Goal: Task Accomplishment & Management: Use online tool/utility

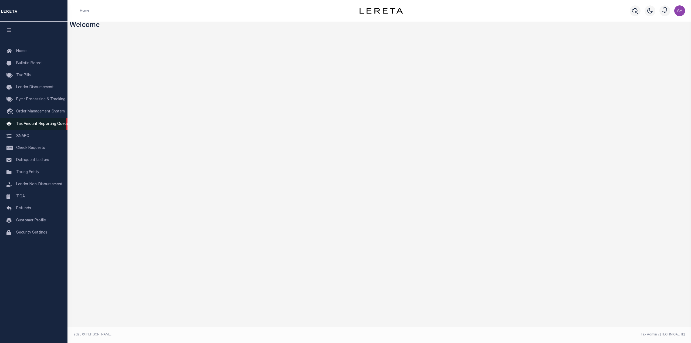
click at [45, 123] on link "Tax Amount Reporting Queue" at bounding box center [33, 124] width 67 height 12
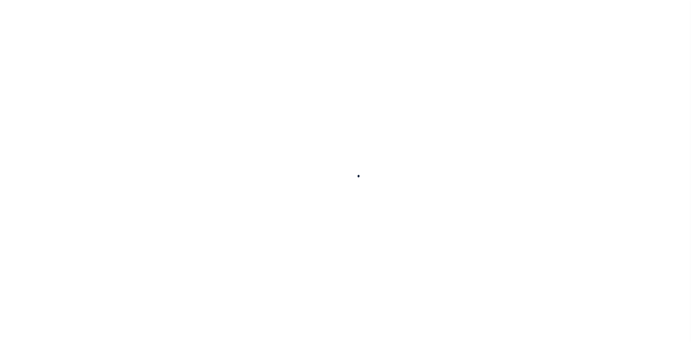
select select "100"
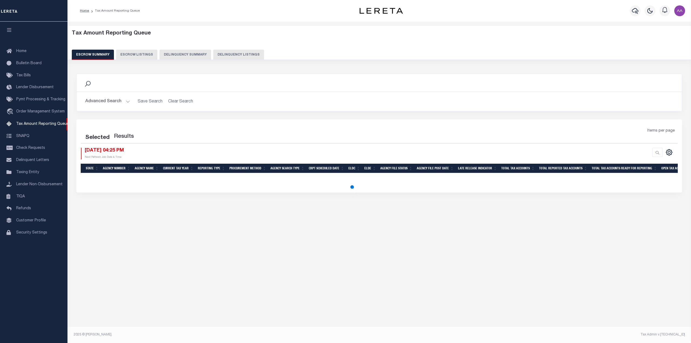
select select "100"
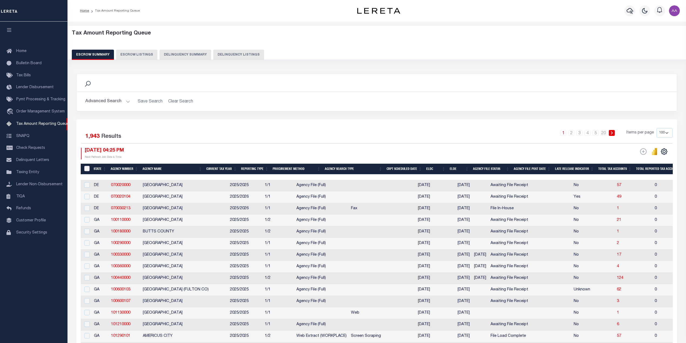
click at [86, 169] on input "&nbsp;" at bounding box center [86, 168] width 5 height 5
checkbox input "true"
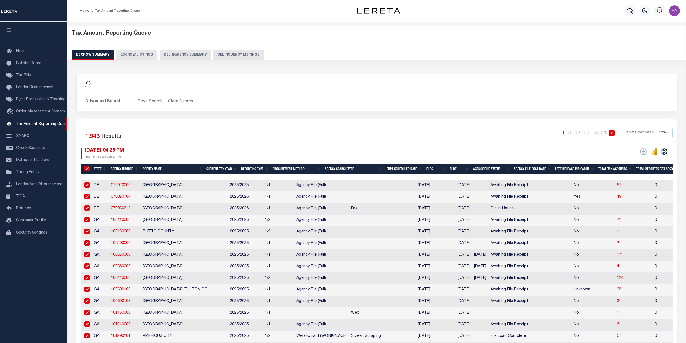
checkbox input "true"
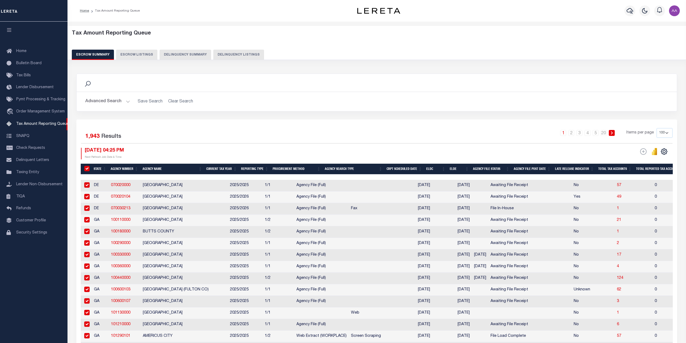
checkbox input "true"
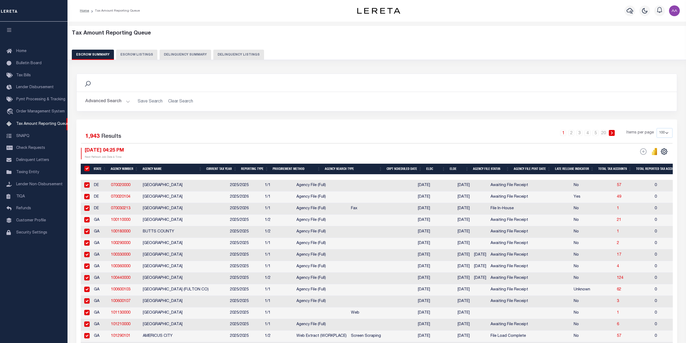
checkbox input "true"
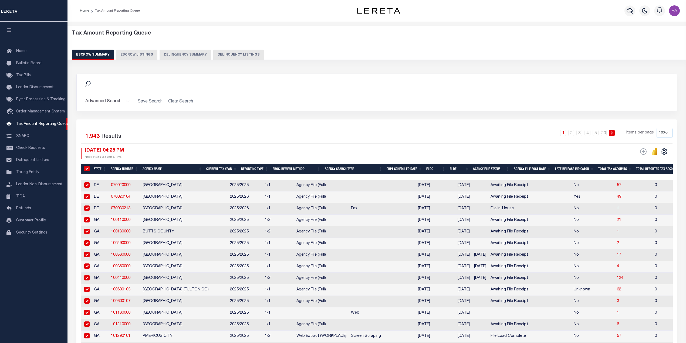
checkbox input "true"
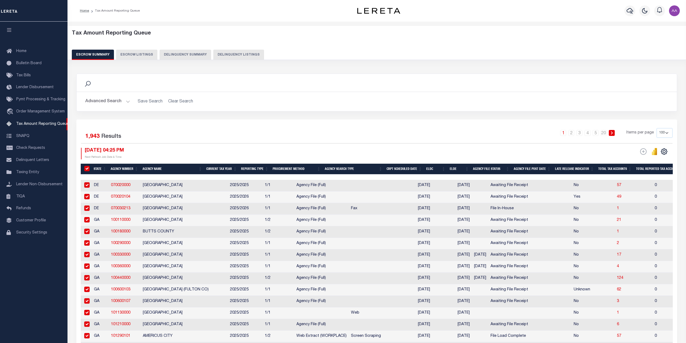
checkbox input "true"
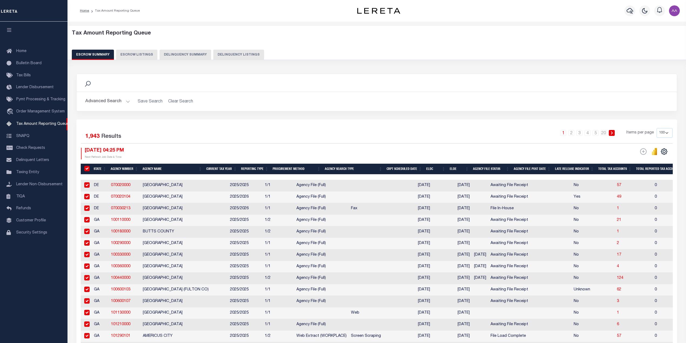
checkbox input "true"
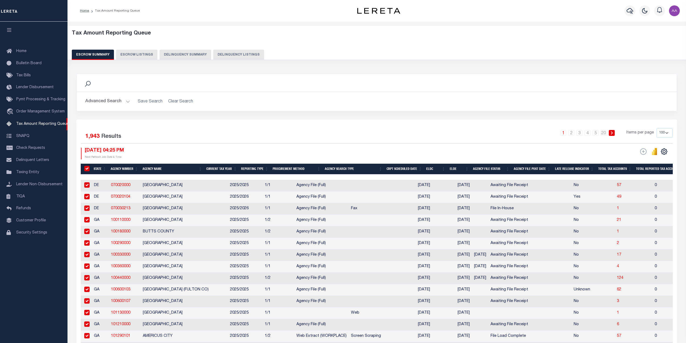
checkbox input "true"
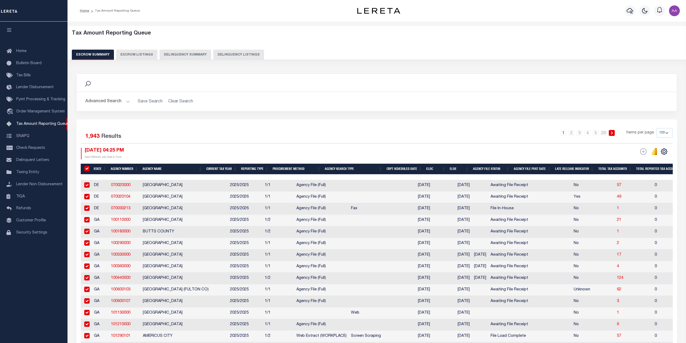
checkbox input "true"
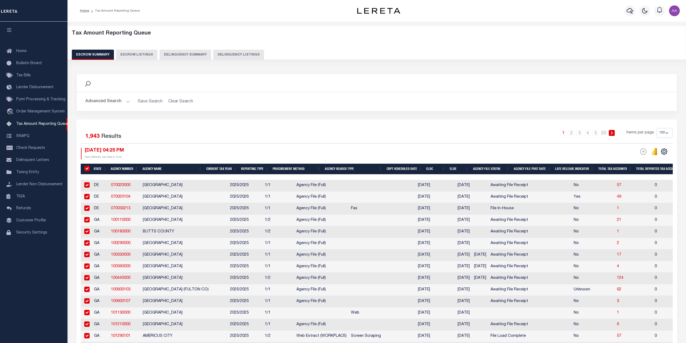
checkbox input "true"
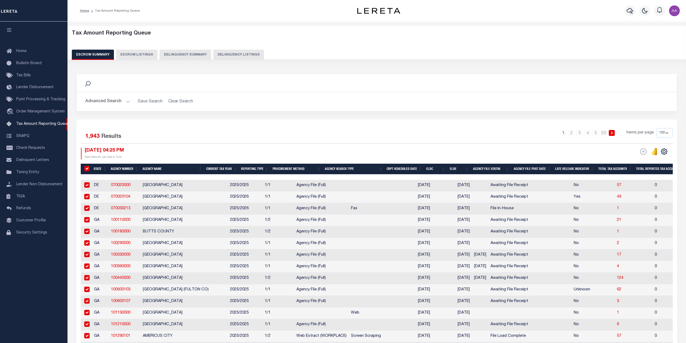
checkbox input "true"
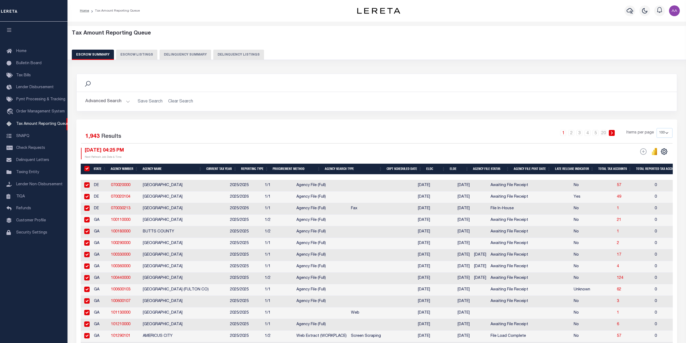
checkbox input "true"
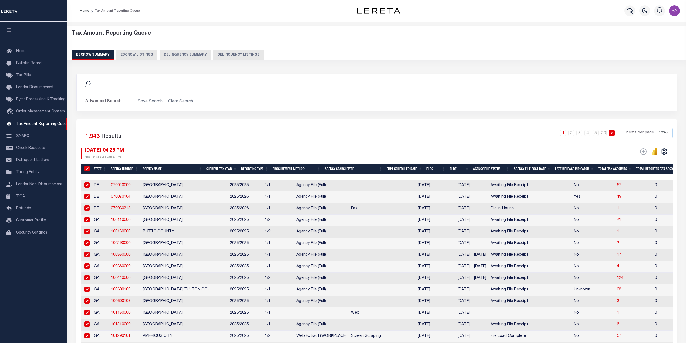
checkbox input "true"
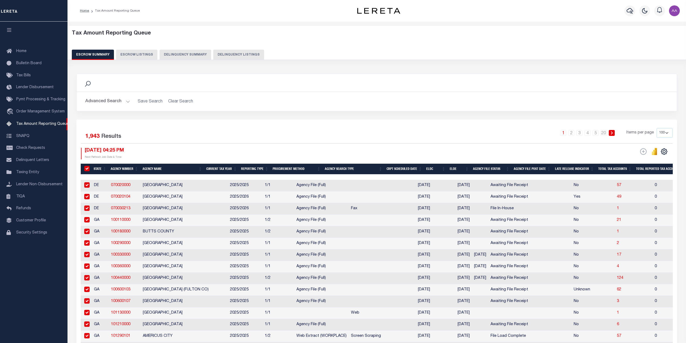
checkbox input "true"
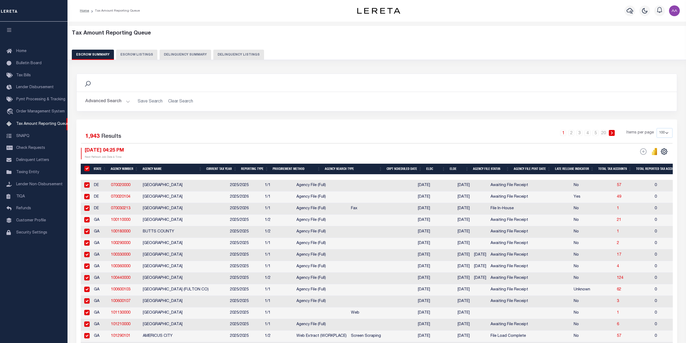
checkbox input "true"
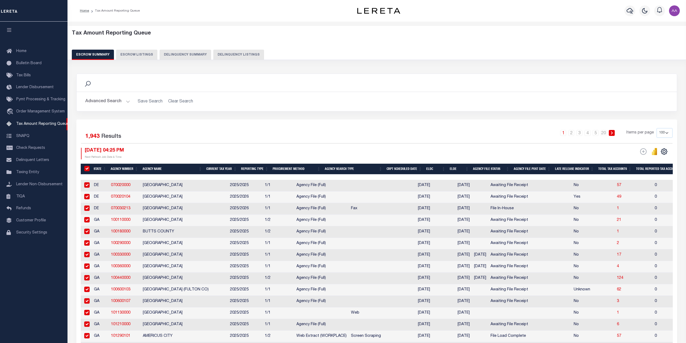
checkbox input "true"
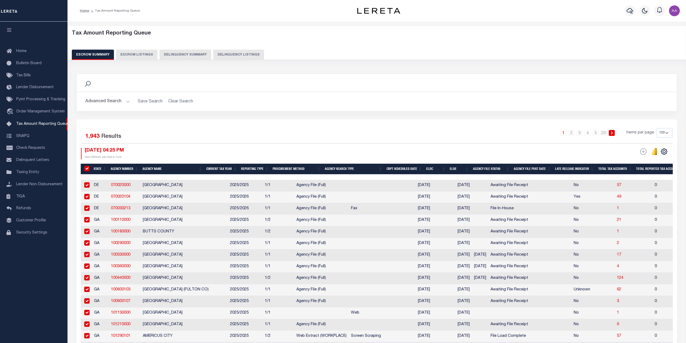
checkbox input "true"
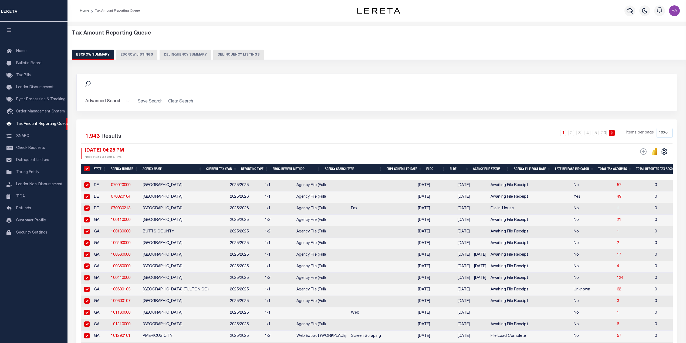
checkbox input "true"
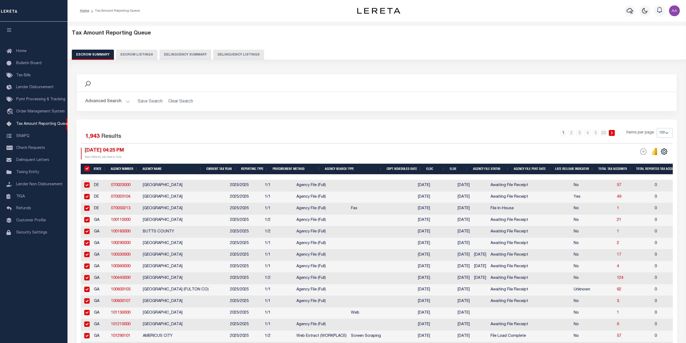
checkbox input "true"
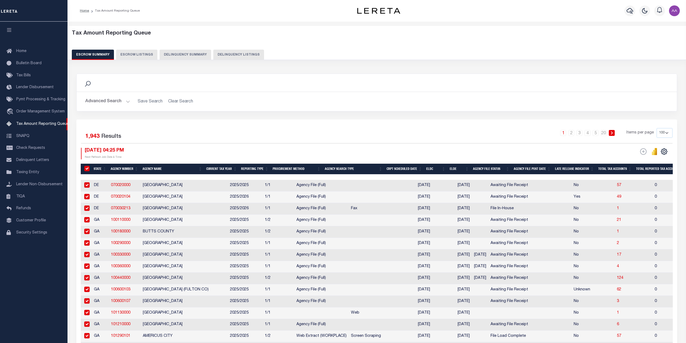
checkbox input "true"
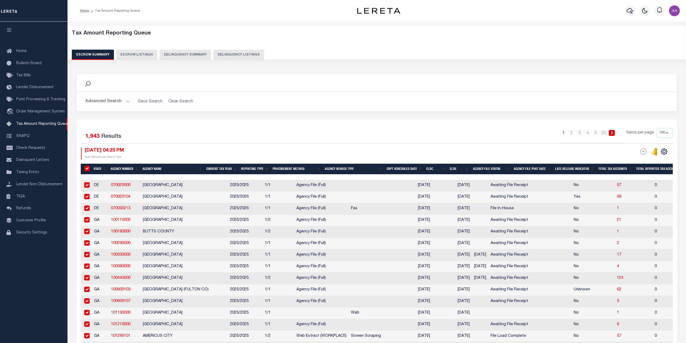
checkbox input "true"
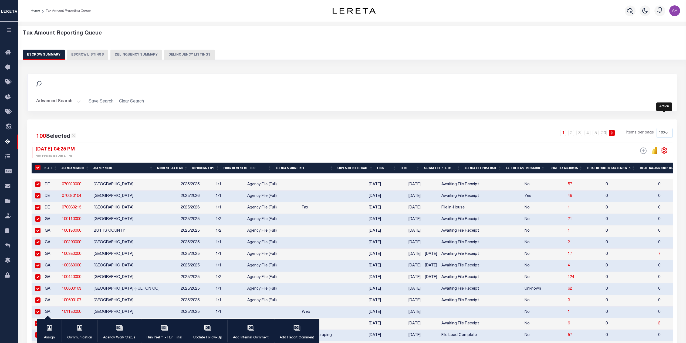
click at [664, 153] on icon "" at bounding box center [663, 150] width 7 height 7
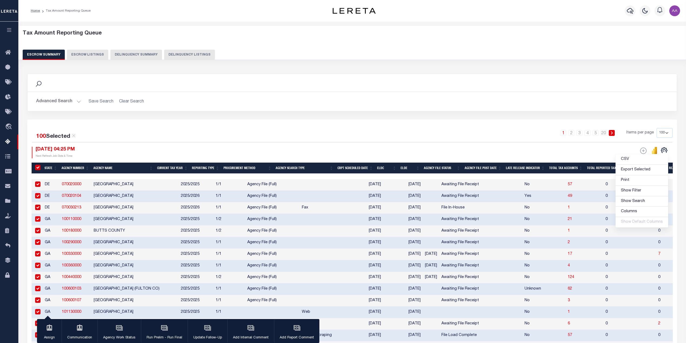
click at [414, 104] on h2 "Advanced Search Save Search Clear Search" at bounding box center [352, 101] width 640 height 11
click at [33, 169] on th "&nbsp;" at bounding box center [37, 168] width 11 height 11
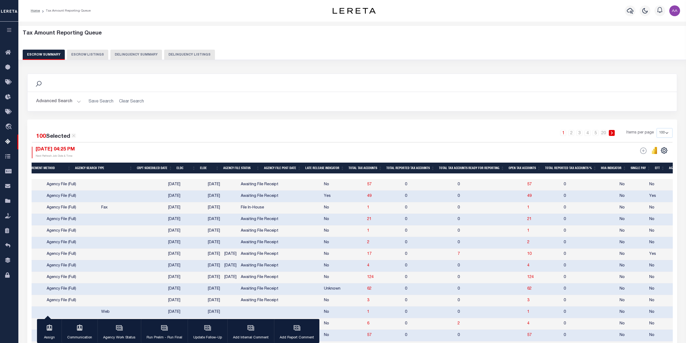
scroll to position [0, 207]
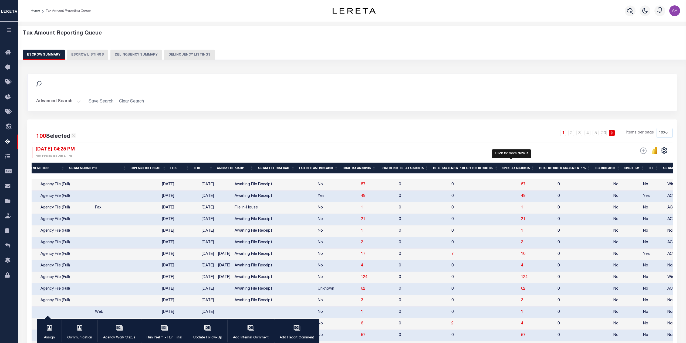
click at [521, 197] on span "49" at bounding box center [523, 196] width 4 height 4
select select "100"
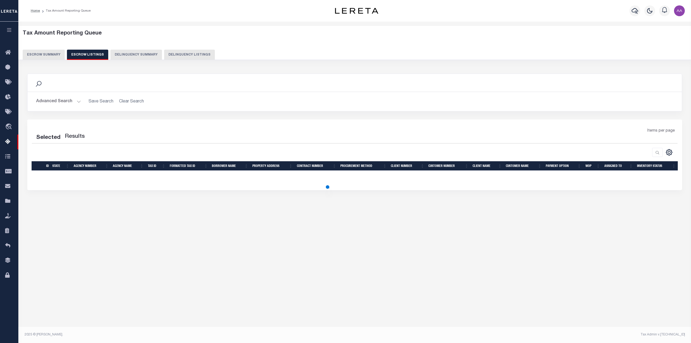
select select "100"
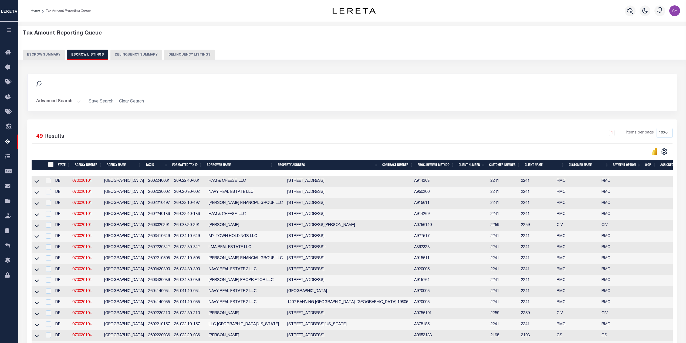
click at [48, 166] on input "ID" at bounding box center [50, 164] width 5 height 5
checkbox input "true"
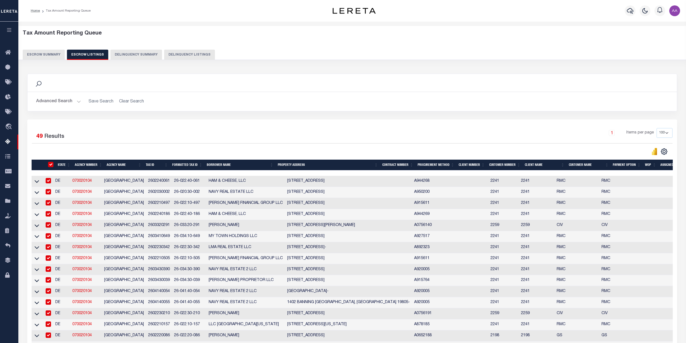
checkbox input "true"
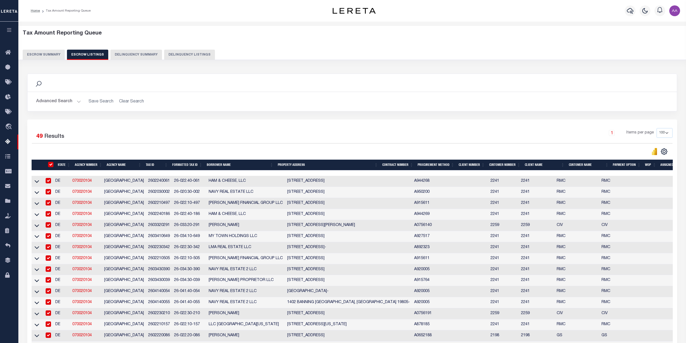
checkbox input "true"
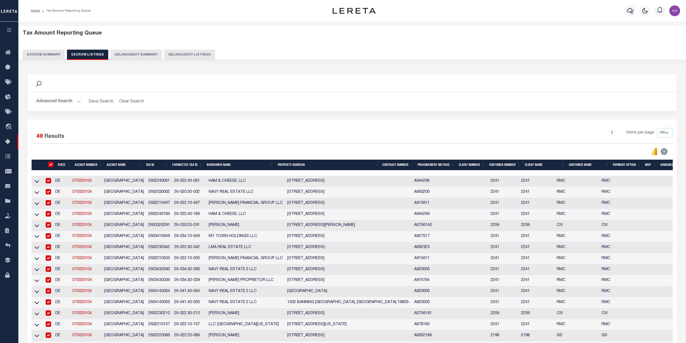
checkbox input "true"
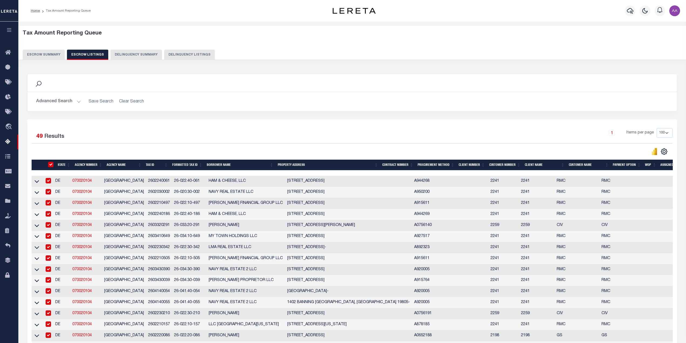
checkbox input "true"
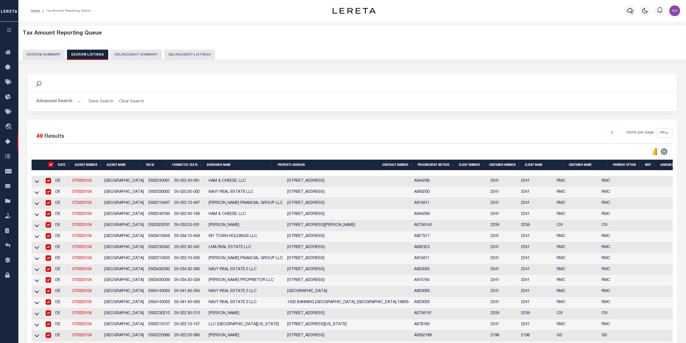
checkbox input "true"
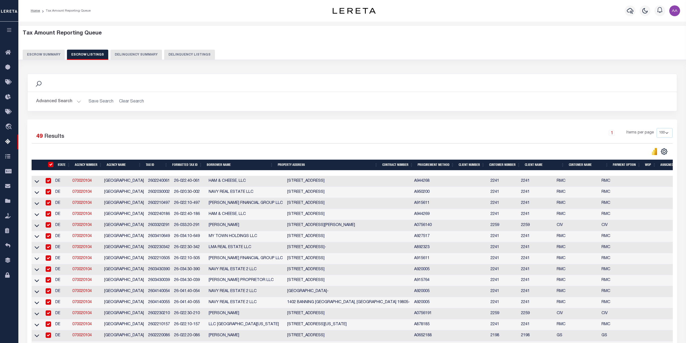
checkbox input "true"
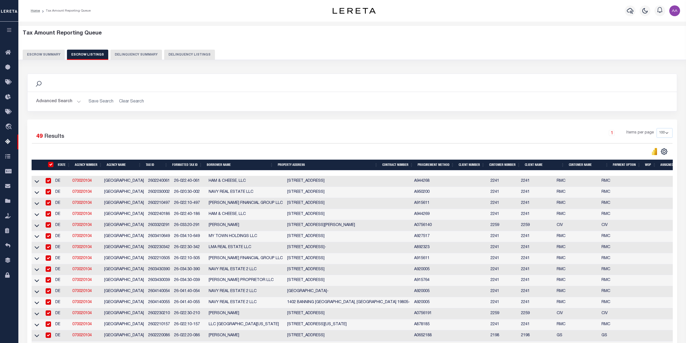
checkbox input "true"
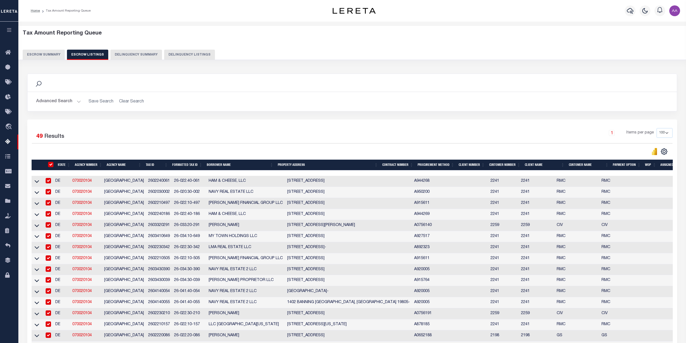
checkbox input "true"
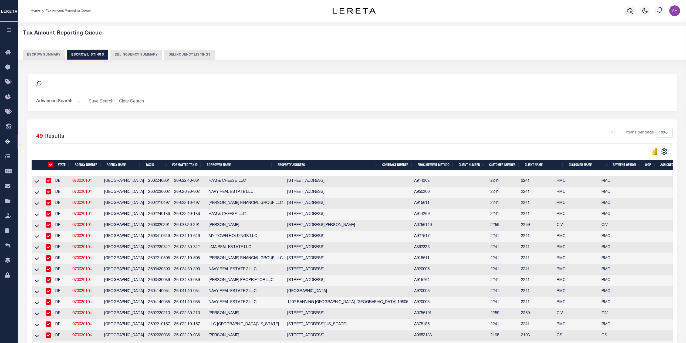
checkbox input "true"
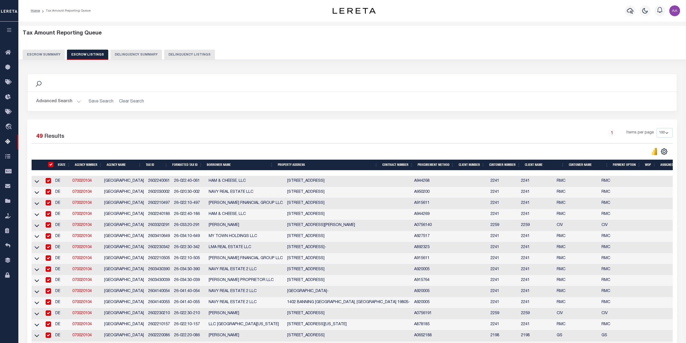
checkbox input "true"
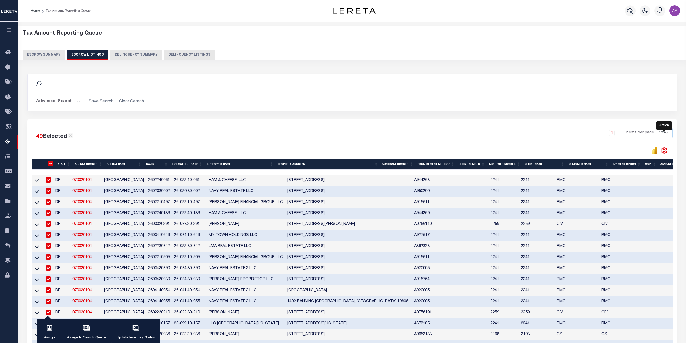
click at [664, 152] on icon "" at bounding box center [663, 150] width 7 height 7
drag, startPoint x: 542, startPoint y: 153, endPoint x: 471, endPoint y: 213, distance: 92.7
click at [540, 153] on div at bounding box center [512, 151] width 320 height 8
click at [43, 53] on button "Escrow Summary" at bounding box center [44, 55] width 42 height 10
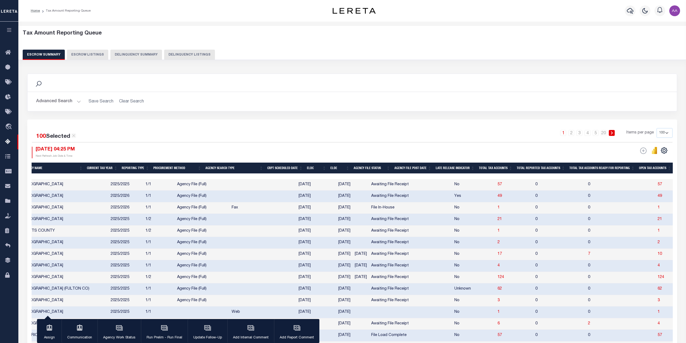
scroll to position [0, 0]
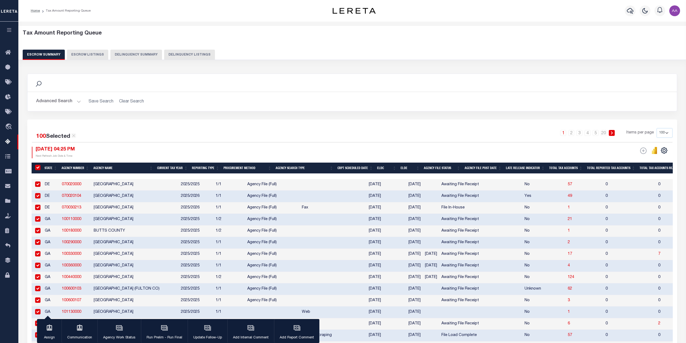
click at [642, 150] on div "ESCROW Web Extract Search Listings Export" at bounding box center [643, 150] width 6 height 7
click at [664, 149] on icon "" at bounding box center [663, 150] width 7 height 7
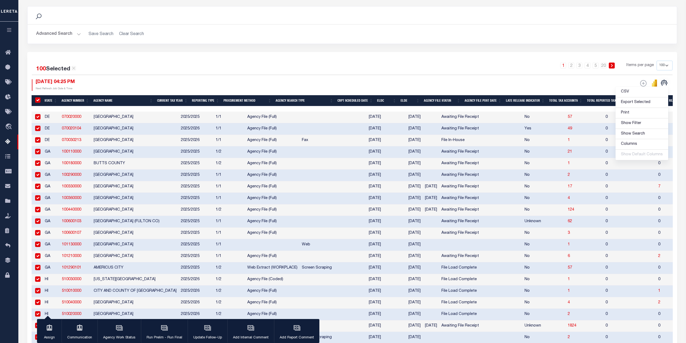
scroll to position [101, 0]
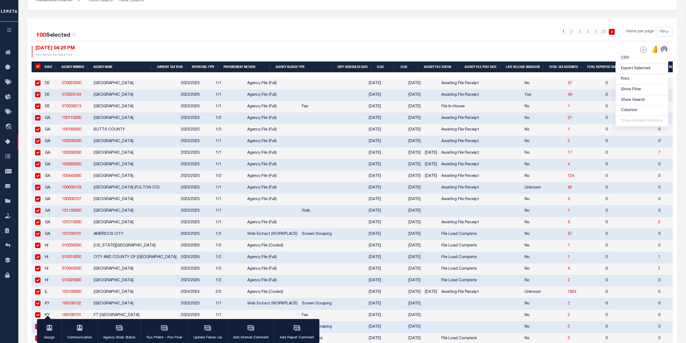
click at [38, 68] on input "&nbsp;" at bounding box center [37, 66] width 5 height 5
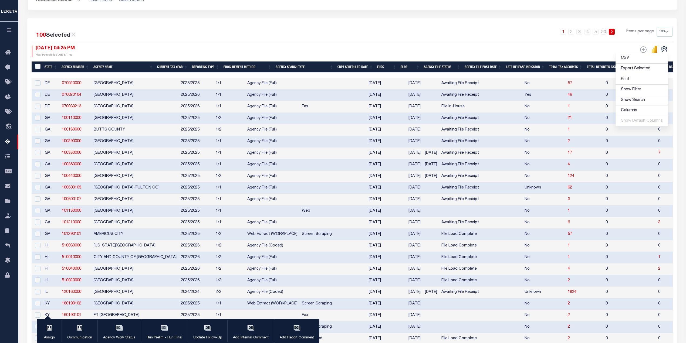
checkbox input "false"
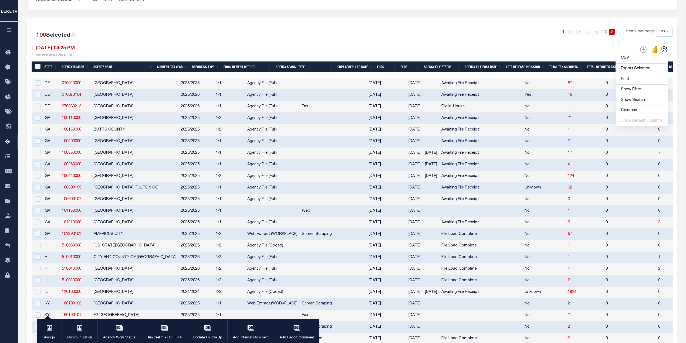
checkbox input "false"
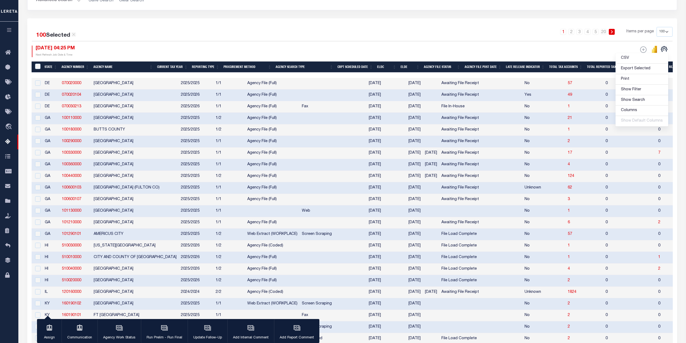
checkbox input "false"
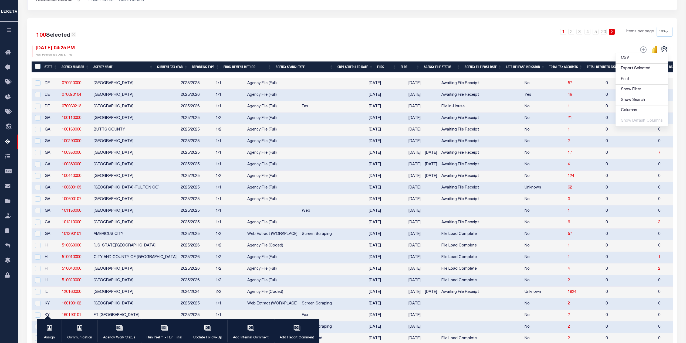
checkbox input "false"
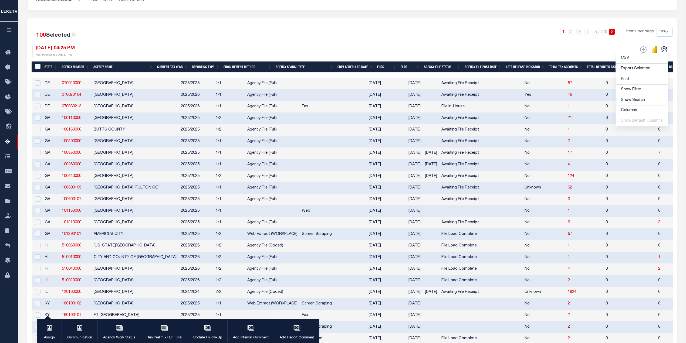
checkbox input "false"
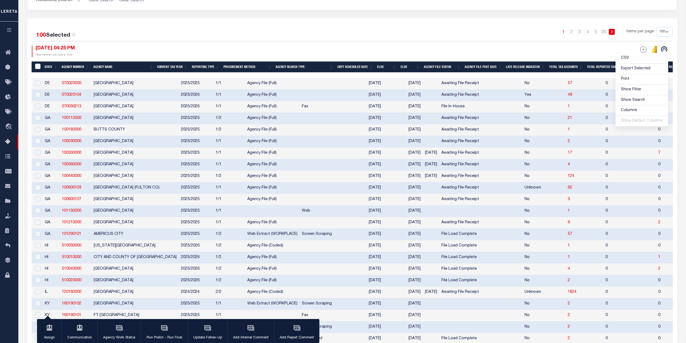
checkbox input "false"
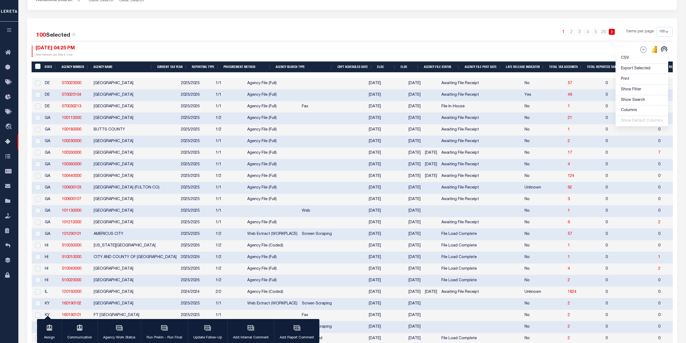
checkbox input "false"
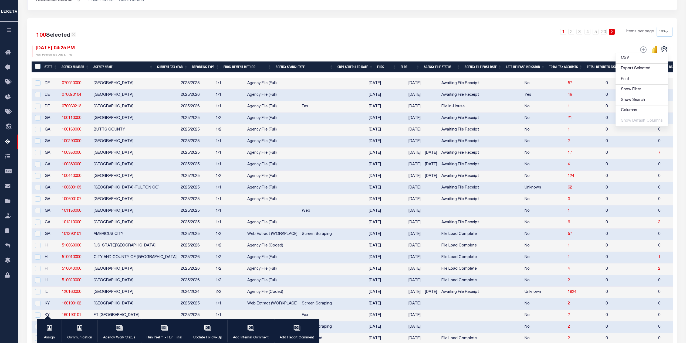
checkbox input "false"
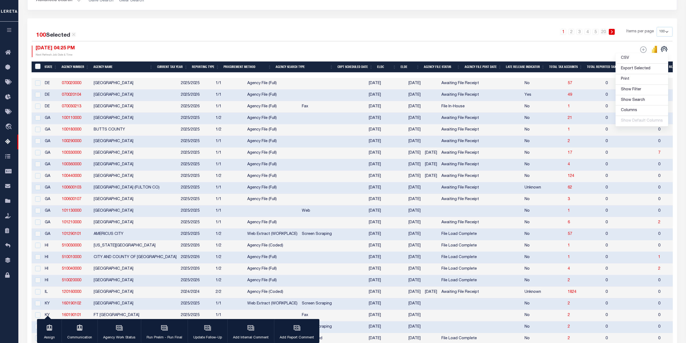
checkbox input "false"
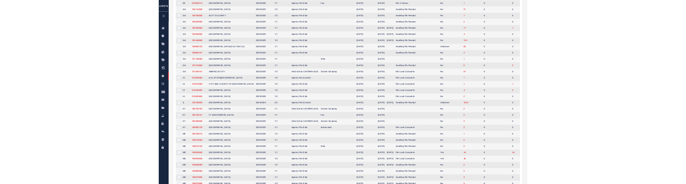
scroll to position [0, 0]
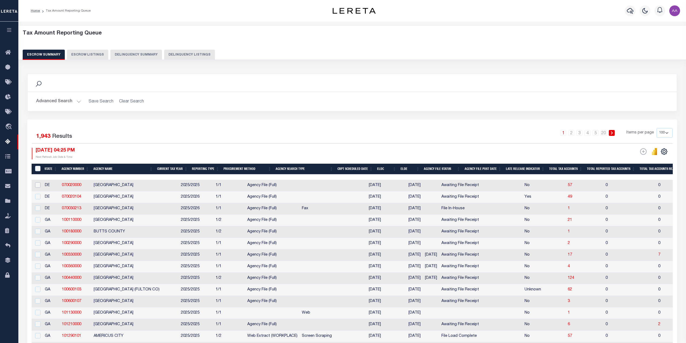
click at [39, 186] on input "checkbox" at bounding box center [37, 184] width 5 height 5
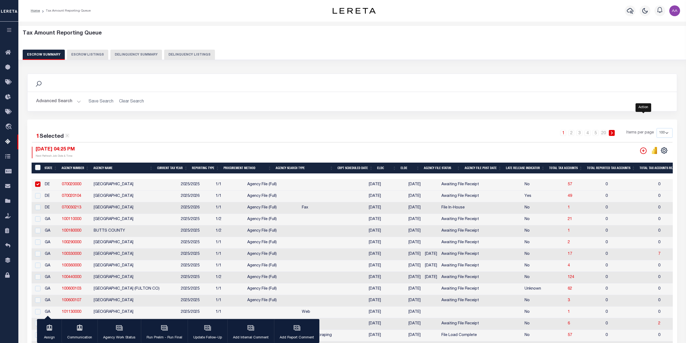
click at [644, 154] on icon "" at bounding box center [643, 151] width 6 height 6
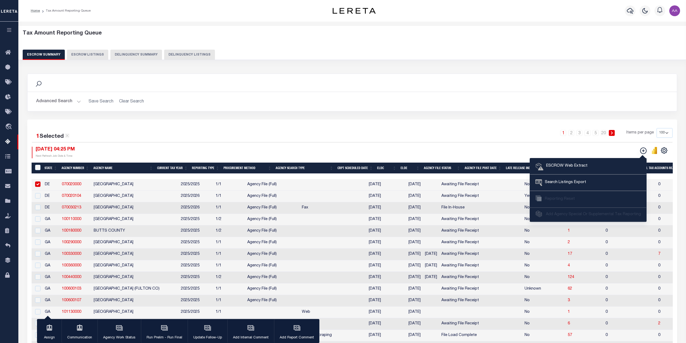
drag, startPoint x: 569, startPoint y: 169, endPoint x: 497, endPoint y: 112, distance: 91.5
click at [497, 112] on div "Search Advanced Search Save Search Clear Search In In" at bounding box center [352, 97] width 658 height 46
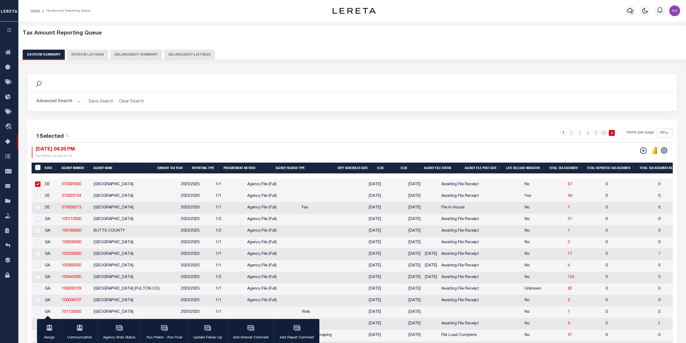
click at [640, 154] on button "ESCROW Web Extract Search Listings Export Reporting Reset" at bounding box center [641, 150] width 13 height 7
click at [643, 151] on icon "" at bounding box center [643, 150] width 3 height 3
